Goal: Browse casually: Explore the website without a specific task or goal

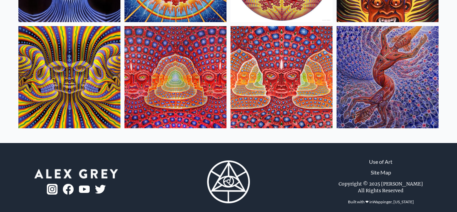
scroll to position [369, 0]
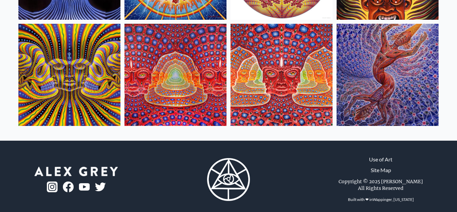
click at [207, 87] on img at bounding box center [175, 75] width 102 height 102
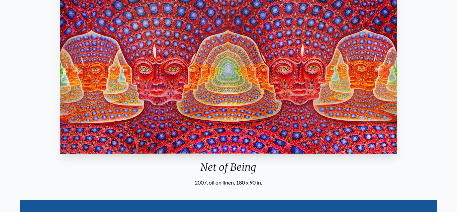
scroll to position [80, 0]
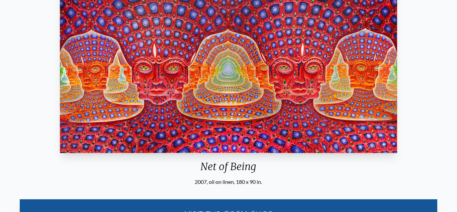
click at [207, 88] on img "14 / 16" at bounding box center [228, 68] width 337 height 169
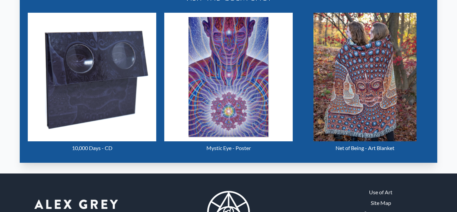
scroll to position [295, 0]
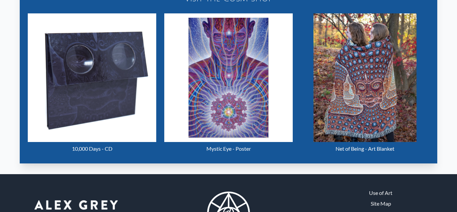
click at [379, 92] on img "14 / 16" at bounding box center [364, 77] width 103 height 128
click at [111, 104] on img "14 / 16" at bounding box center [92, 77] width 128 height 128
